Goal: Navigation & Orientation: Find specific page/section

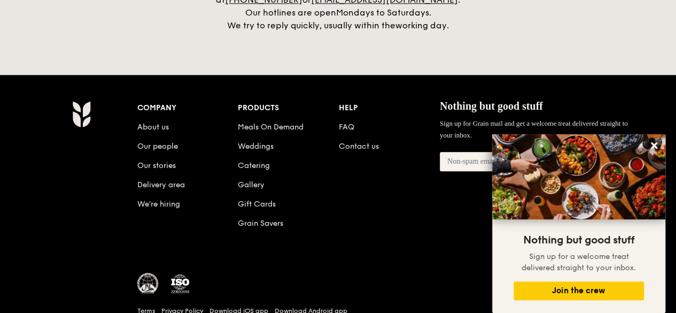
scroll to position [2543, 0]
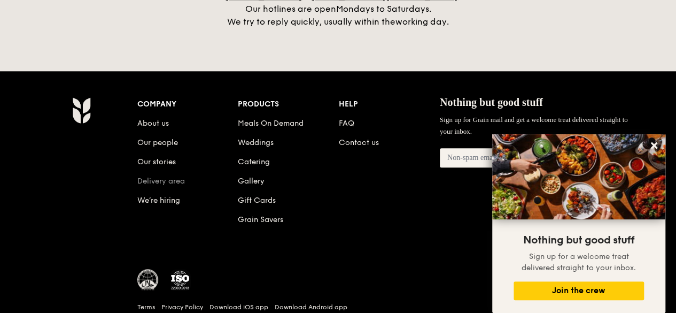
click at [156, 176] on link "Delivery area" at bounding box center [161, 180] width 48 height 9
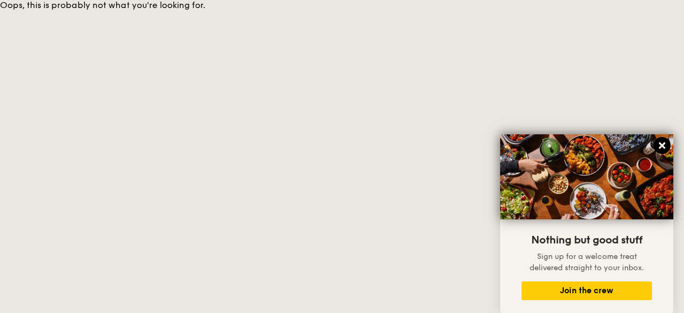
click at [662, 147] on icon at bounding box center [662, 145] width 6 height 6
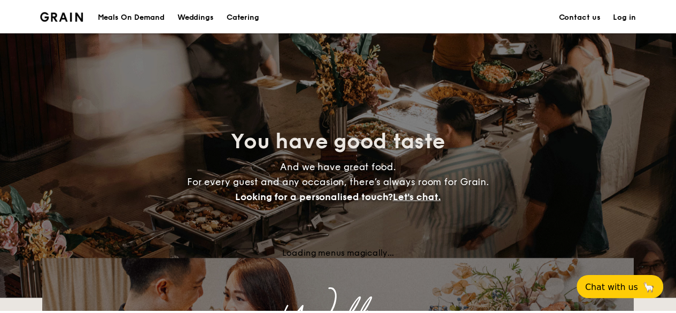
scroll to position [2584, 0]
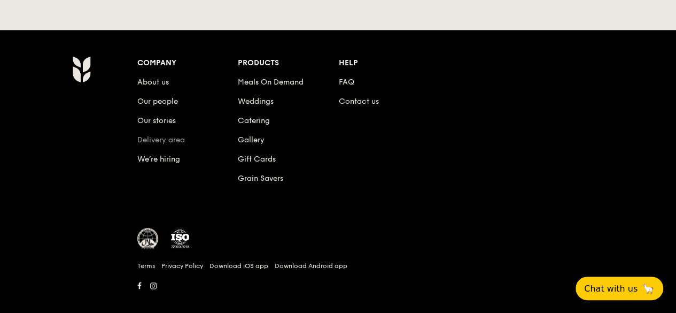
click at [155, 135] on link "Delivery area" at bounding box center [161, 139] width 48 height 9
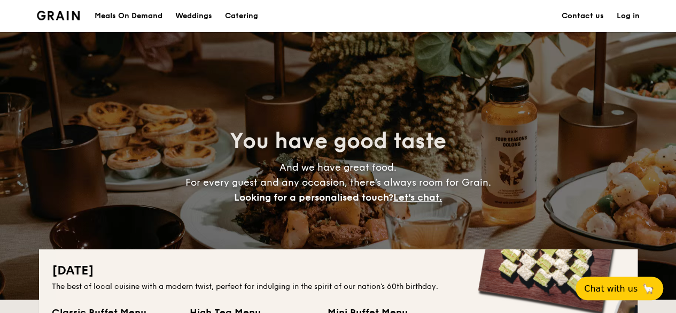
click at [130, 17] on div "Meals On Demand" at bounding box center [129, 16] width 68 height 32
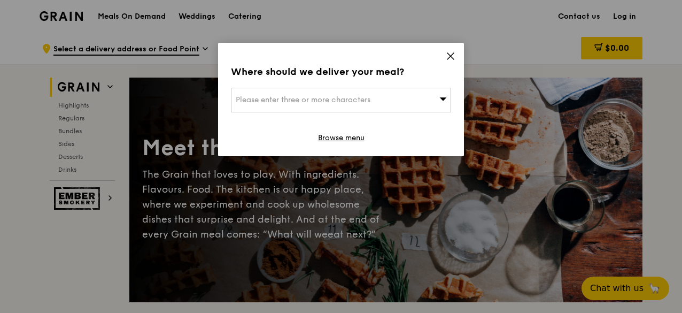
click at [449, 53] on icon at bounding box center [451, 56] width 10 height 10
